Goal: Use online tool/utility

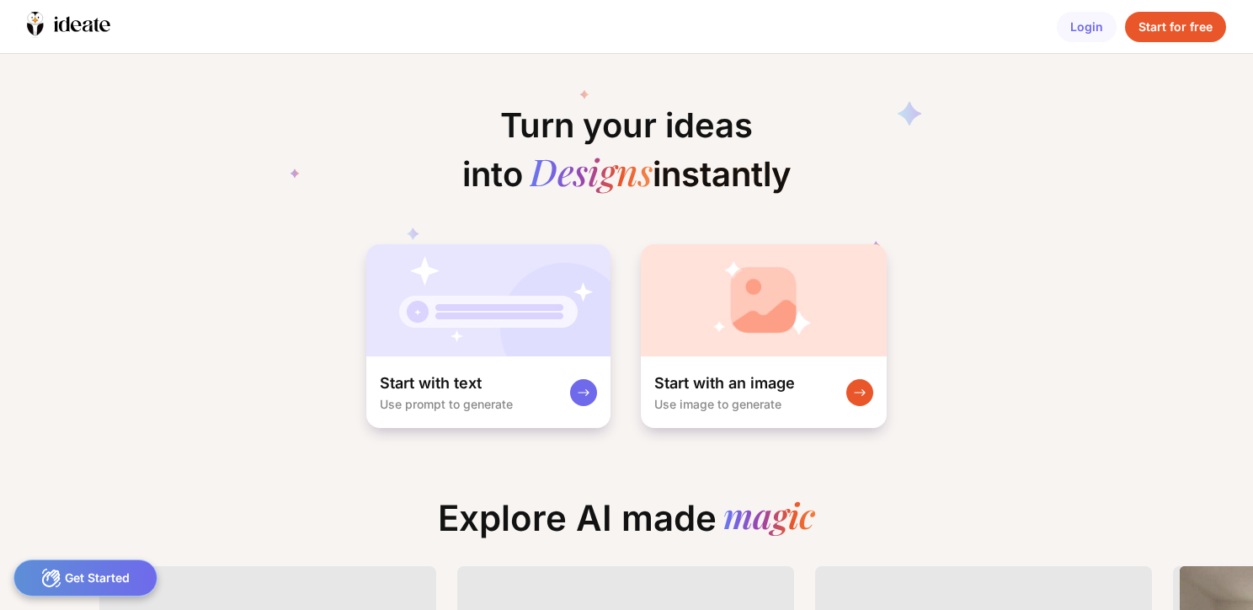
click at [1160, 27] on div "Start for free" at bounding box center [1175, 27] width 101 height 30
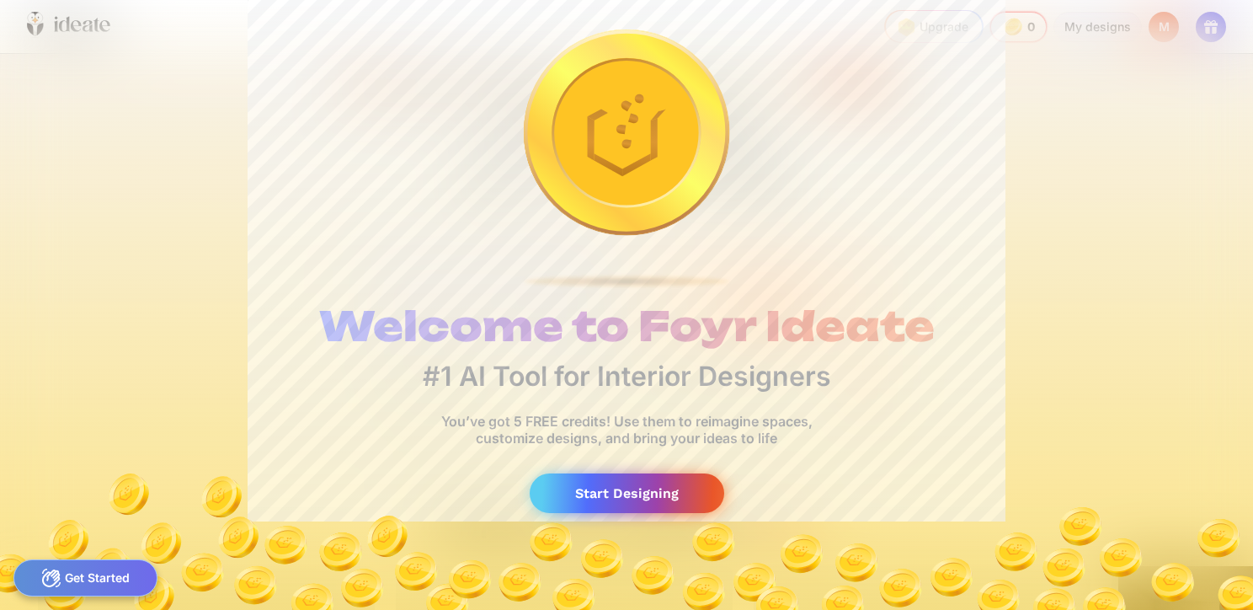
click at [589, 487] on div "Start Designing" at bounding box center [627, 493] width 195 height 40
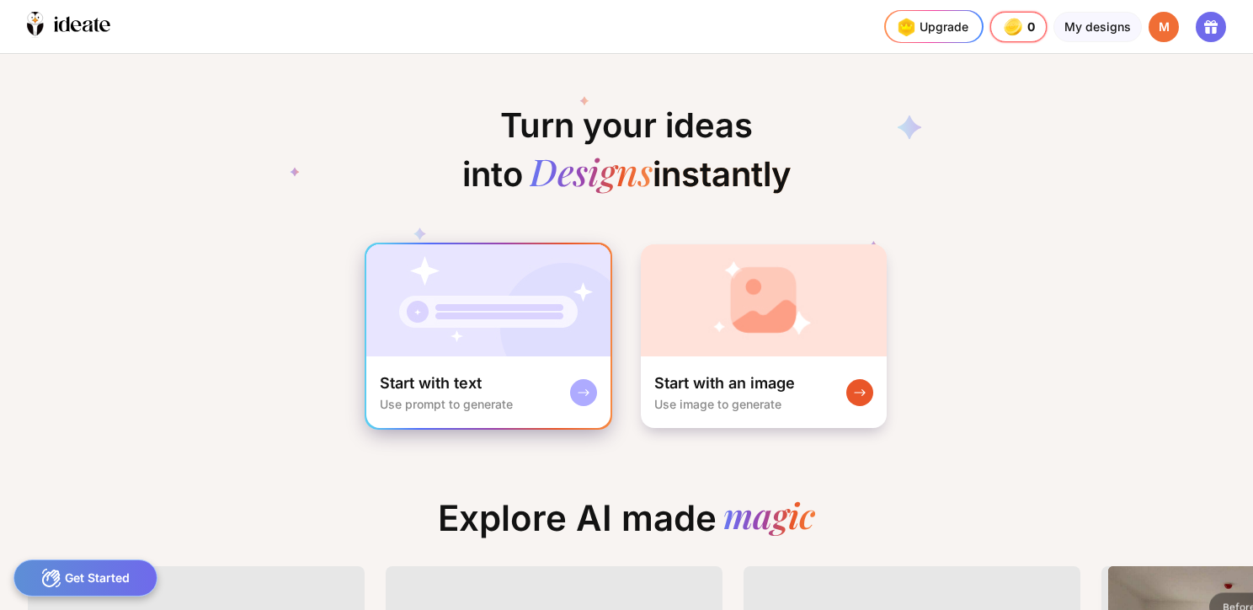
click at [488, 333] on img at bounding box center [488, 300] width 244 height 112
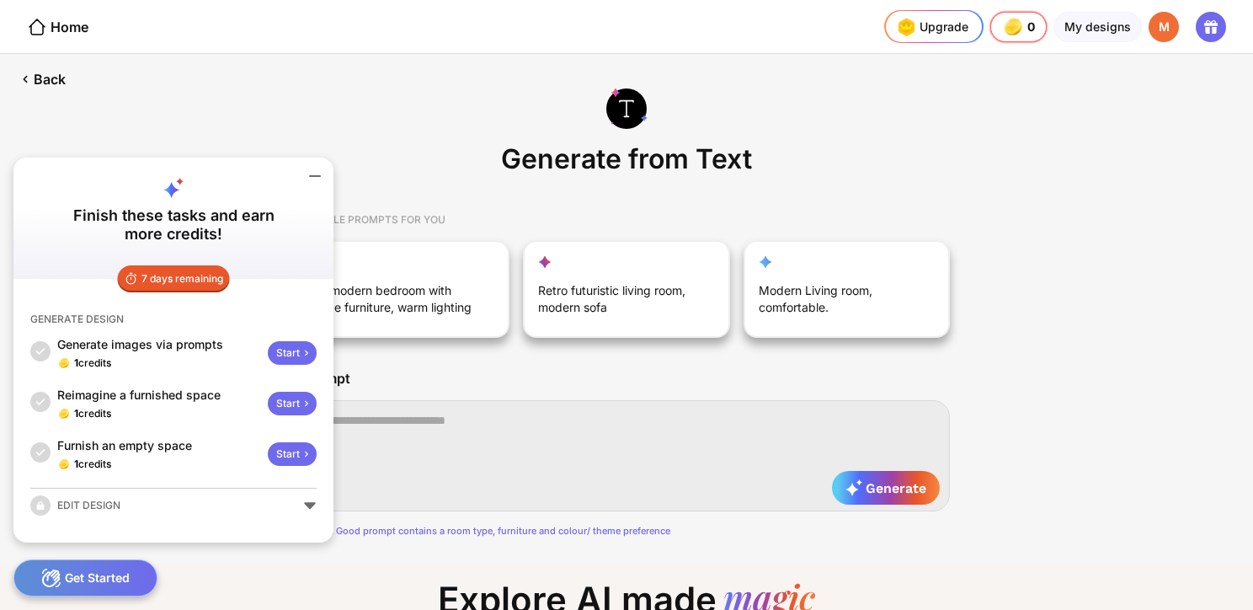
click at [312, 178] on icon at bounding box center [315, 176] width 20 height 20
